Goal: Task Accomplishment & Management: Manage account settings

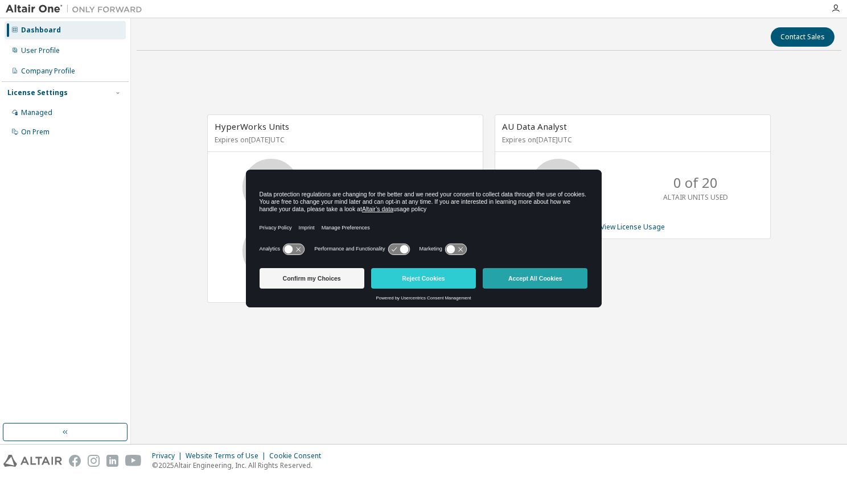
click at [515, 281] on button "Accept All Cookies" at bounding box center [535, 278] width 105 height 21
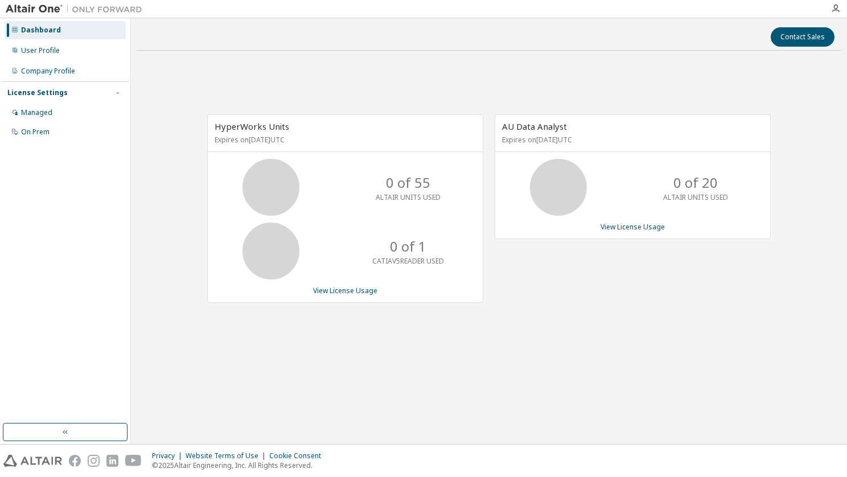
click at [565, 196] on icon at bounding box center [558, 187] width 28 height 28
drag, startPoint x: 570, startPoint y: 128, endPoint x: 499, endPoint y: 141, distance: 71.8
click at [499, 141] on div "AU Data Analyst Expires on September 1, 2026 UTC" at bounding box center [632, 133] width 275 height 37
click at [513, 124] on span "AU Data Analyst" at bounding box center [534, 126] width 65 height 11
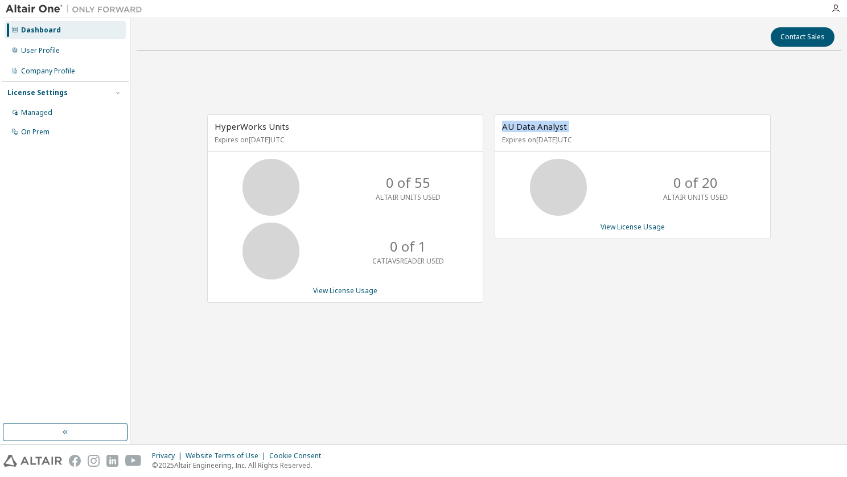
click at [513, 124] on span "AU Data Analyst" at bounding box center [534, 126] width 65 height 11
click at [41, 8] on img at bounding box center [77, 8] width 142 height 11
click at [40, 7] on img at bounding box center [77, 8] width 142 height 11
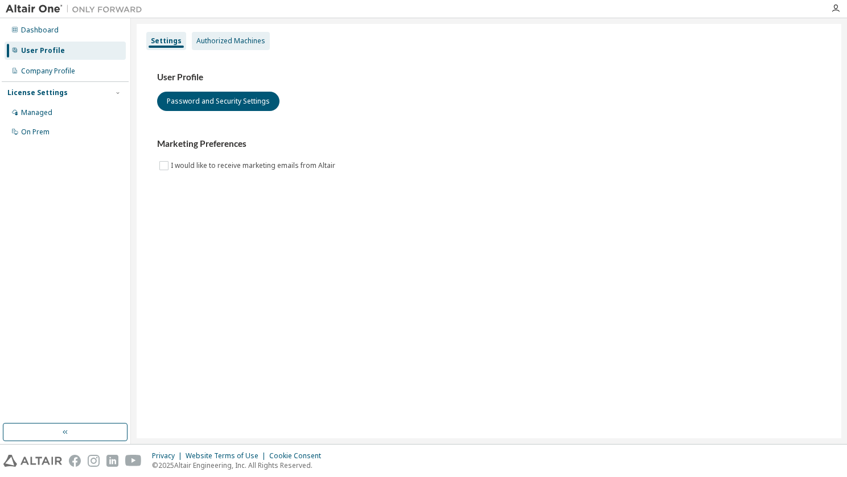
click at [218, 37] on div "Authorized Machines" at bounding box center [230, 40] width 69 height 9
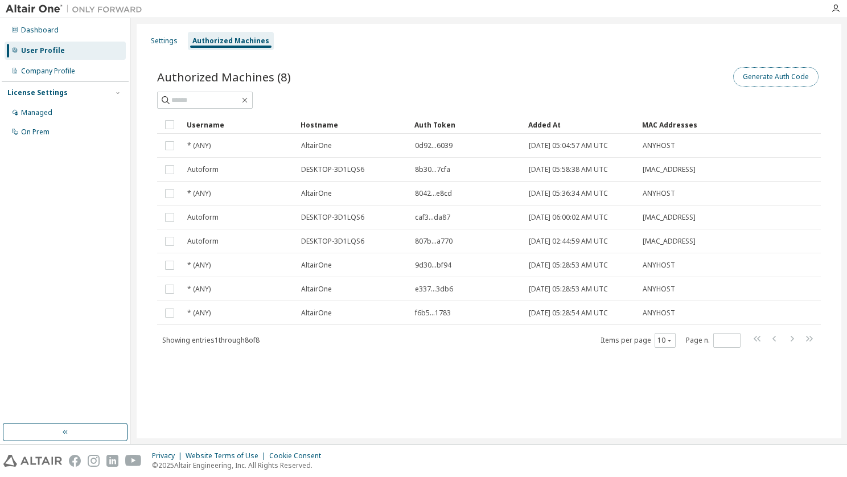
click at [772, 76] on button "Generate Auth Code" at bounding box center [776, 76] width 85 height 19
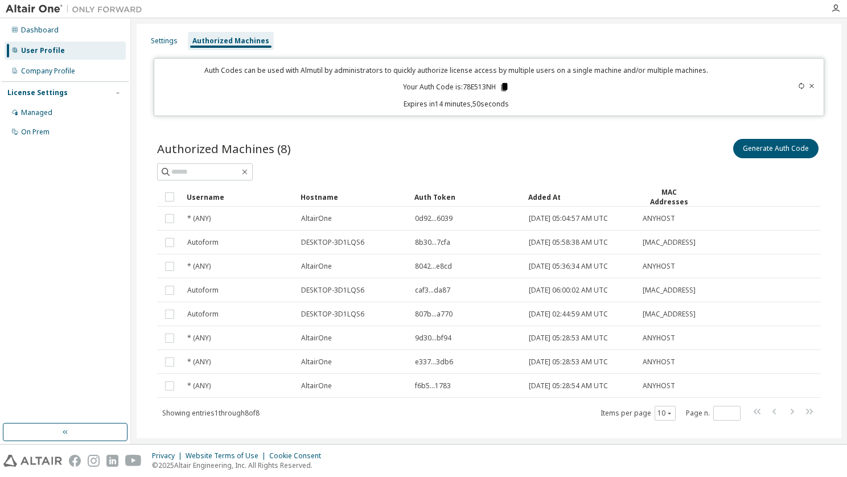
click at [502, 87] on icon at bounding box center [505, 87] width 6 height 8
click at [93, 263] on div "Dashboard User Profile Company Profile License Settings Managed On Prem" at bounding box center [65, 221] width 127 height 402
click at [506, 90] on icon at bounding box center [504, 87] width 10 height 10
